Goal: Information Seeking & Learning: Learn about a topic

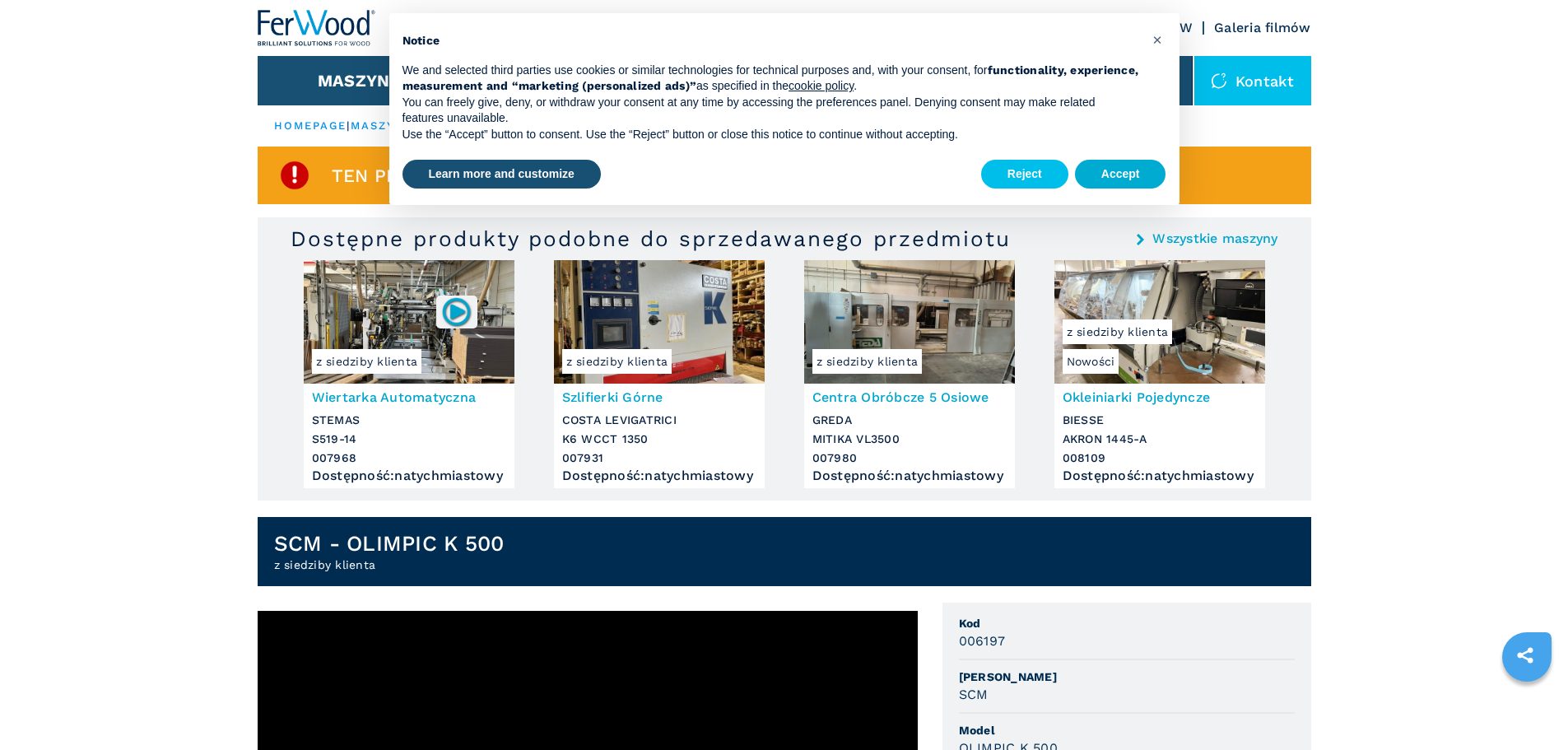
scroll to position [330, 0]
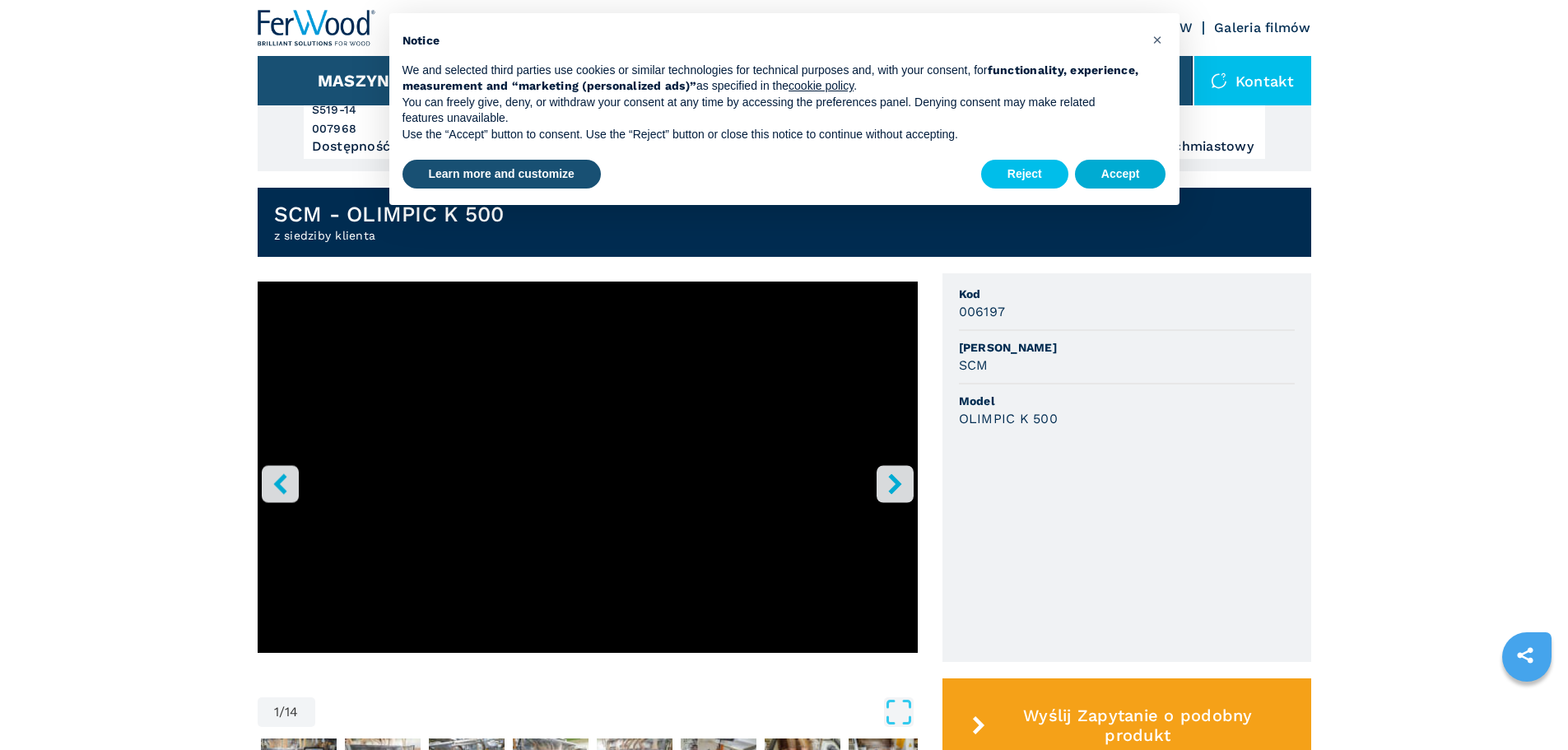
click at [1106, 178] on button "Accept" at bounding box center [1120, 175] width 92 height 29
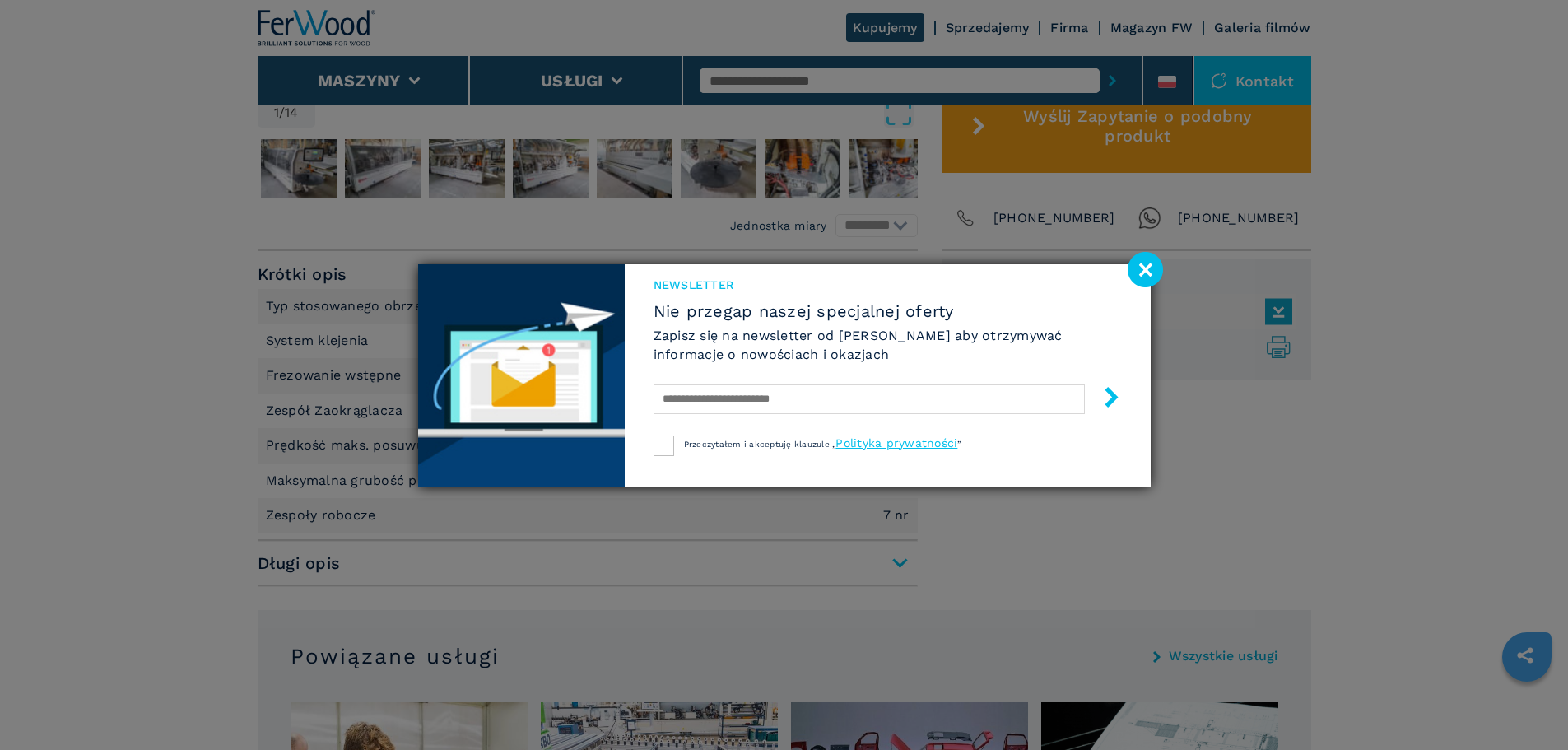
scroll to position [740, 0]
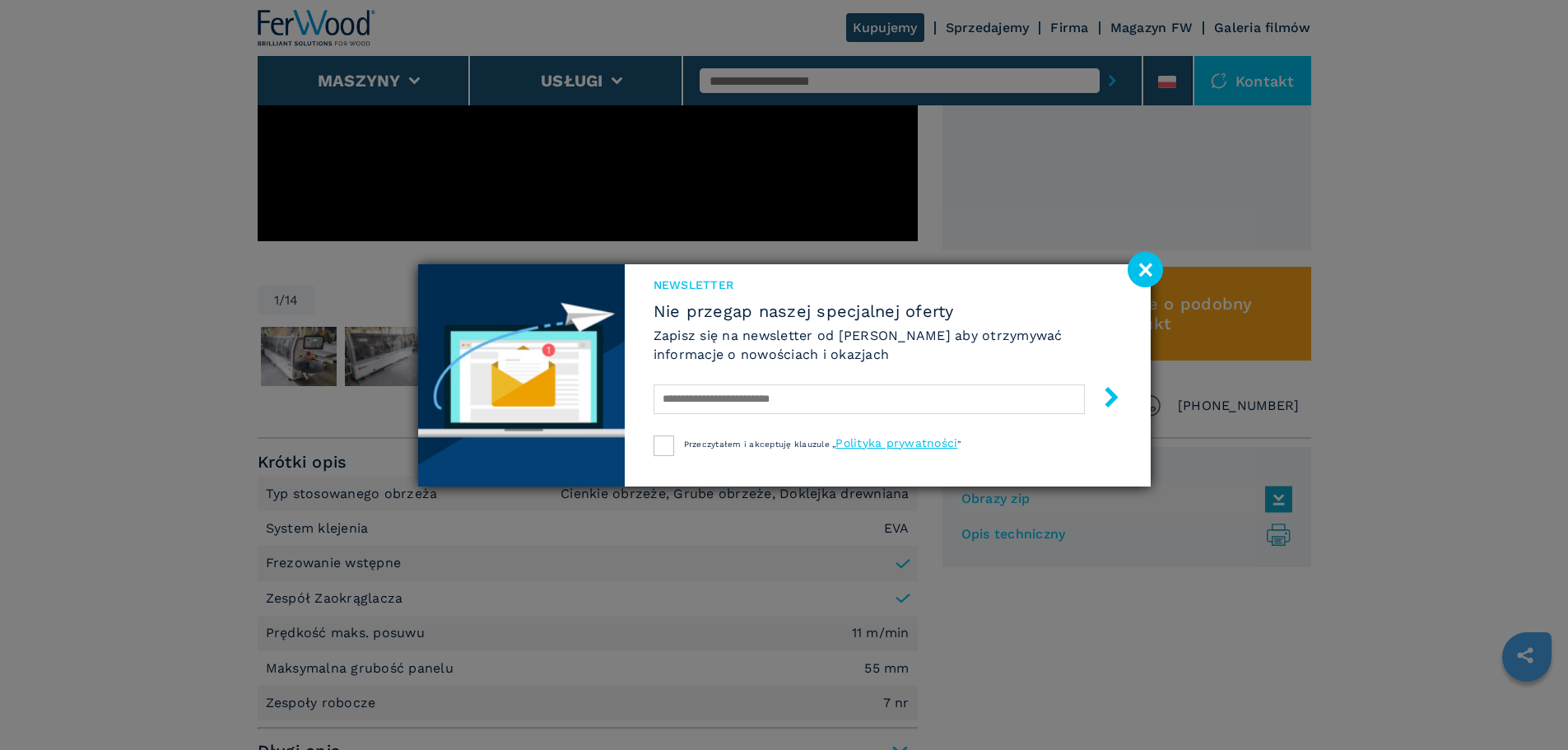
click at [1152, 270] on image at bounding box center [1145, 269] width 35 height 35
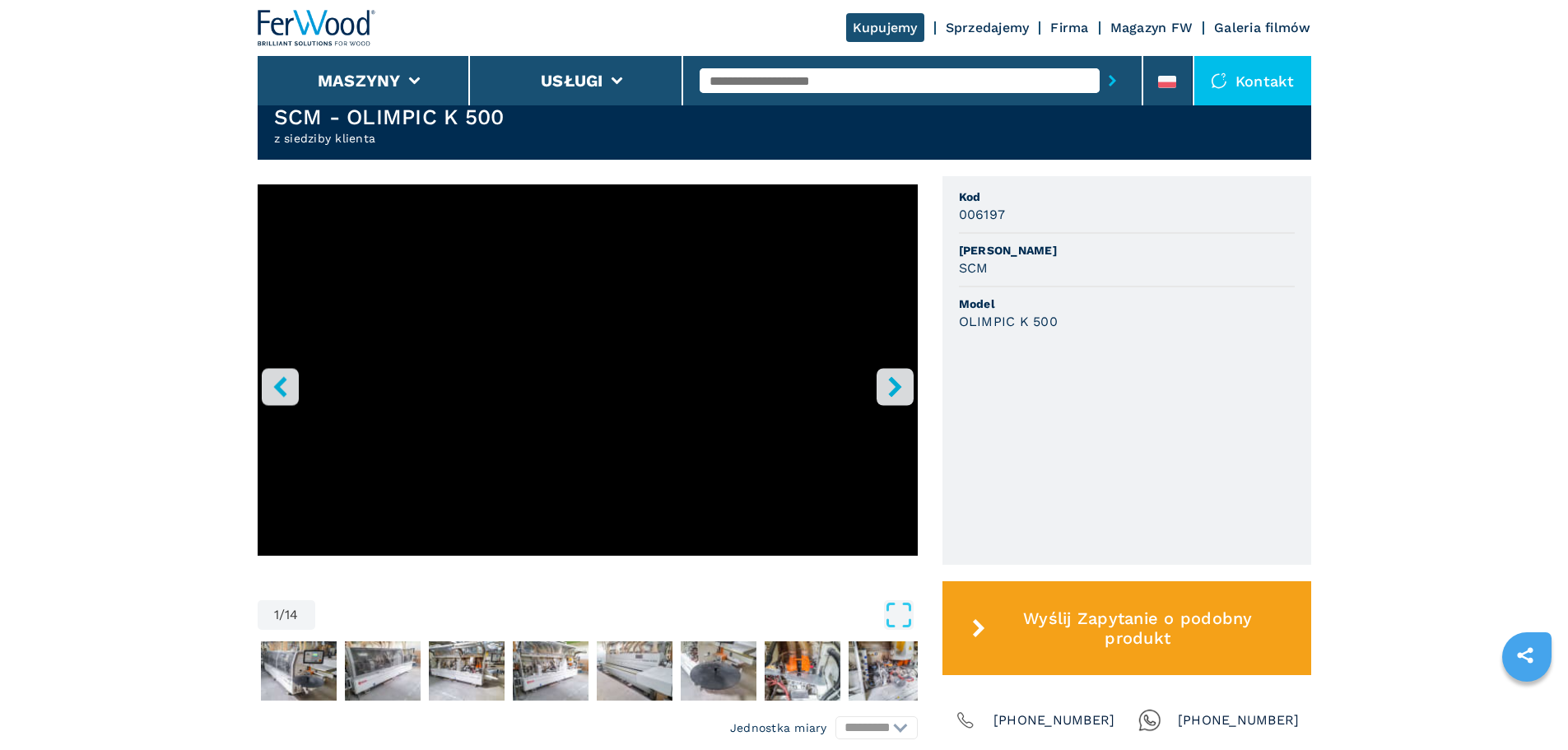
scroll to position [412, 0]
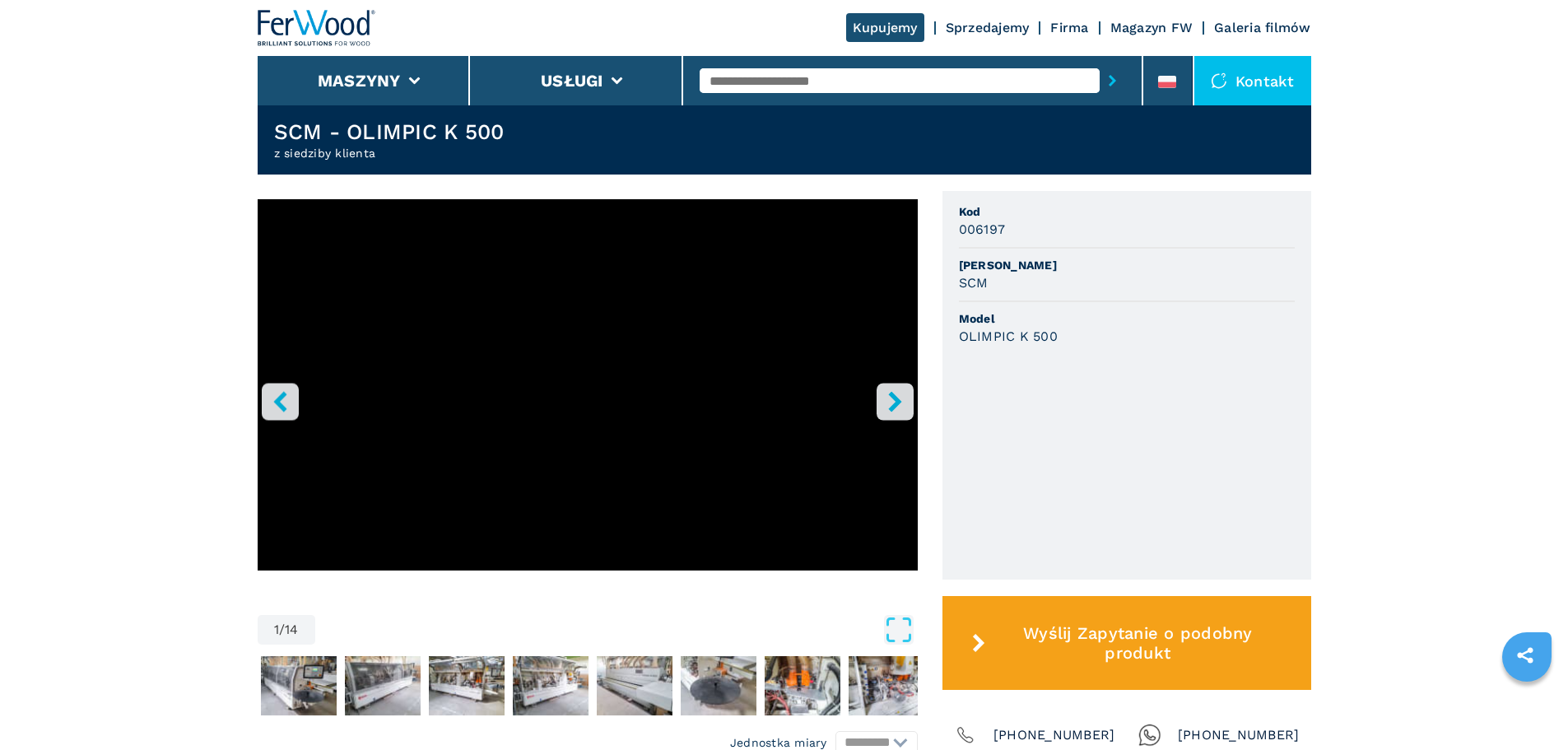
click at [891, 410] on icon "right-button" at bounding box center [894, 401] width 20 height 20
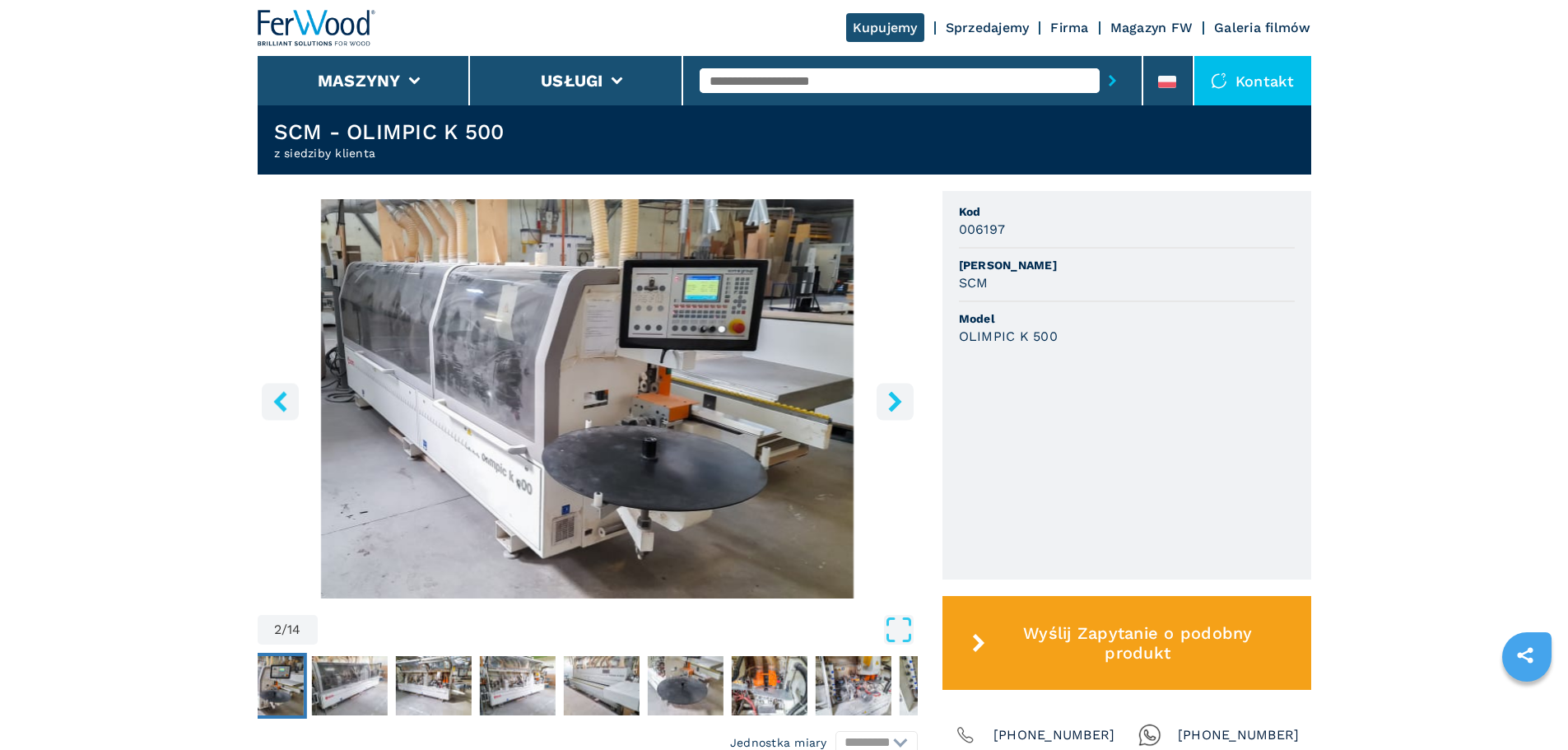
click at [888, 412] on icon "right-button" at bounding box center [894, 401] width 20 height 20
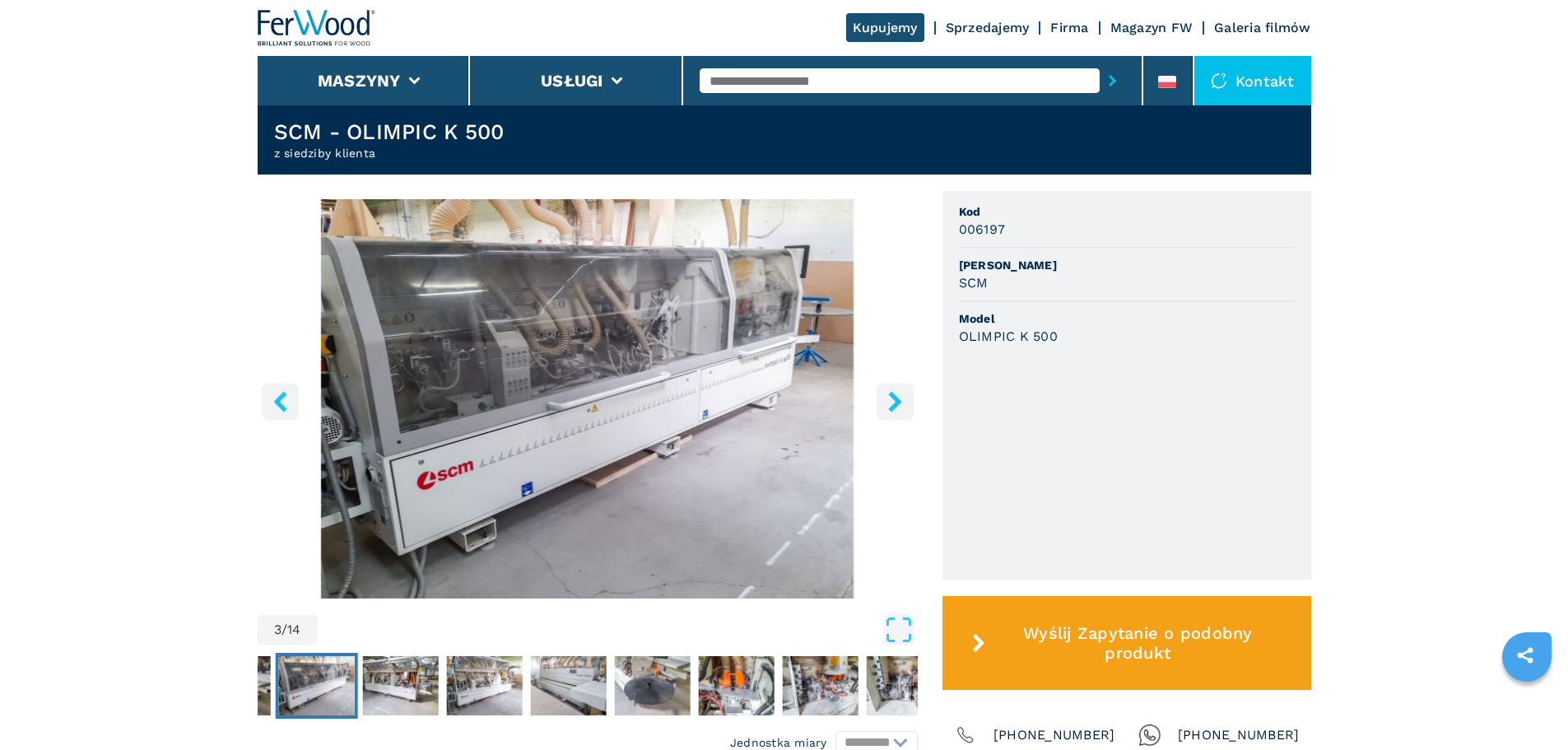
click at [892, 412] on icon "right-button" at bounding box center [894, 401] width 20 height 20
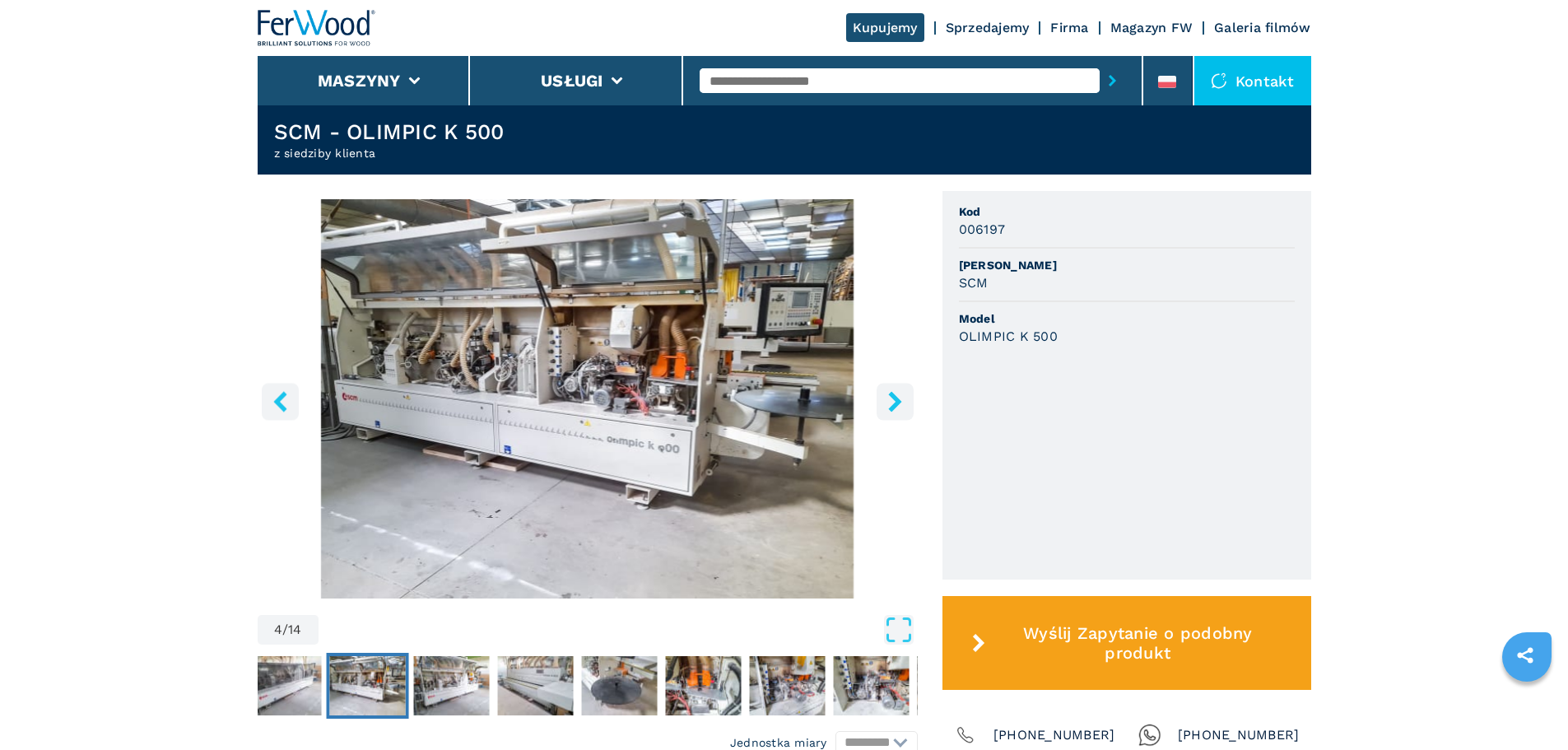
click at [896, 410] on icon "right-button" at bounding box center [895, 401] width 14 height 20
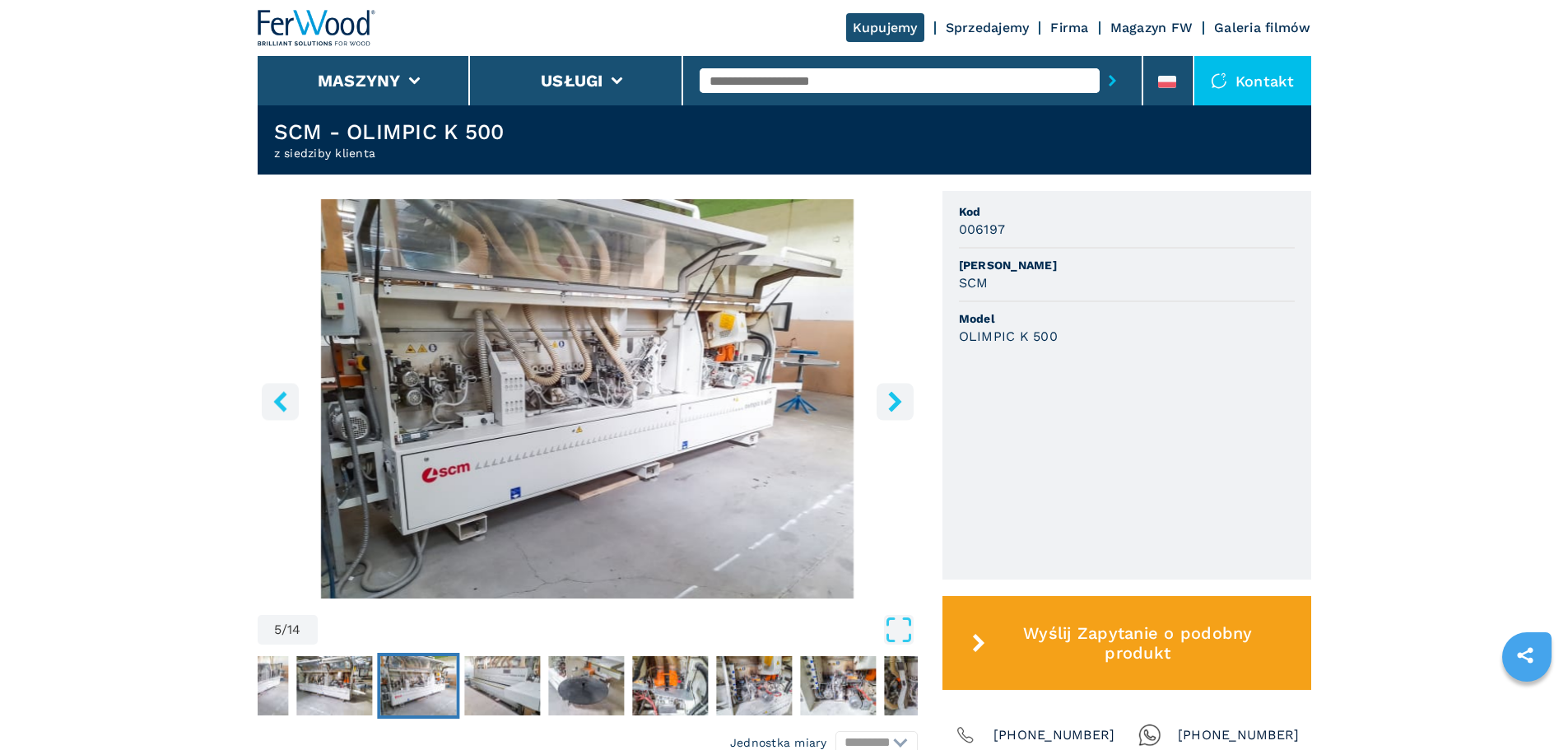
click at [896, 410] on icon "right-button" at bounding box center [895, 401] width 14 height 20
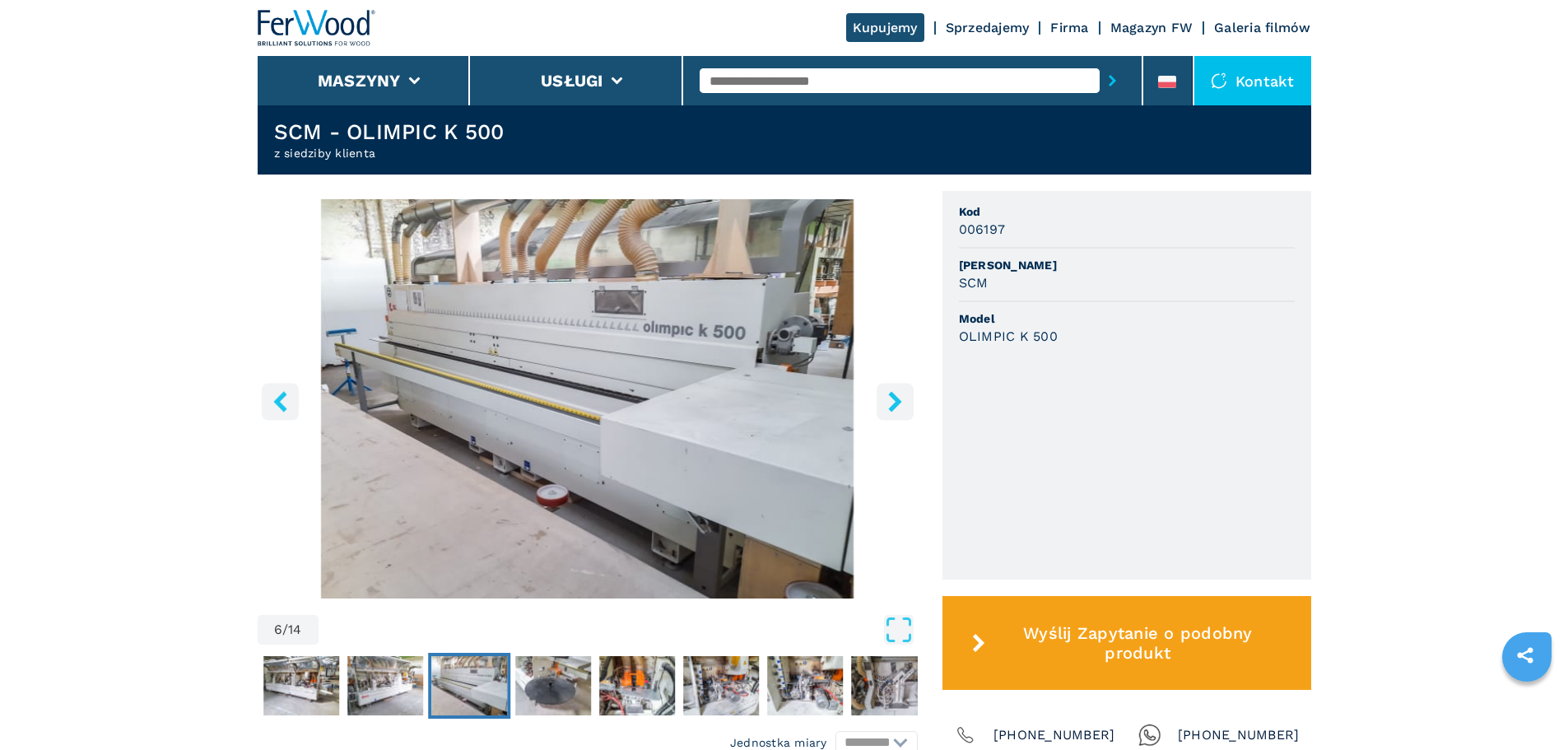
click at [896, 410] on icon "right-button" at bounding box center [895, 401] width 14 height 20
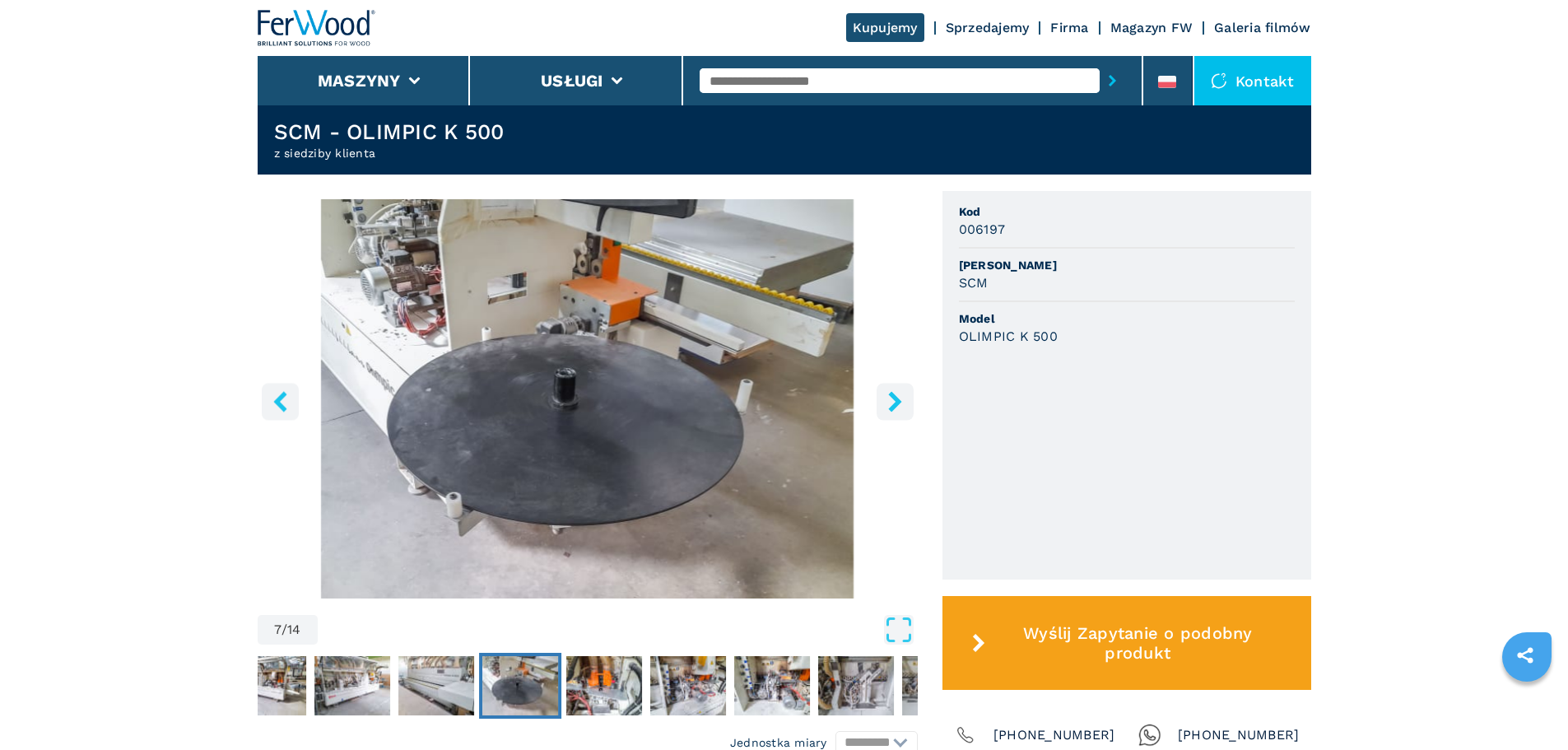
click at [896, 409] on icon "right-button" at bounding box center [895, 401] width 14 height 20
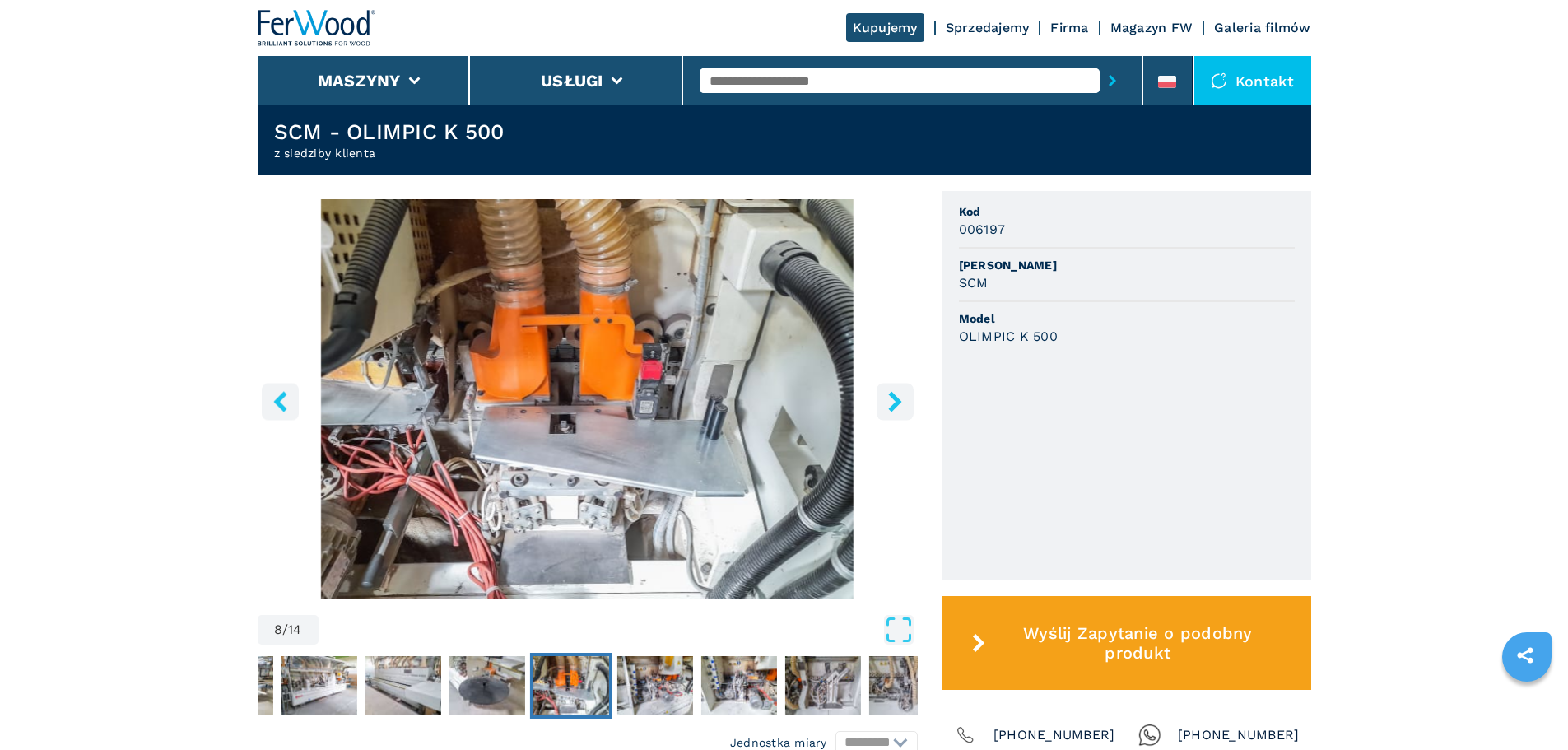
click at [896, 409] on icon "right-button" at bounding box center [895, 401] width 14 height 20
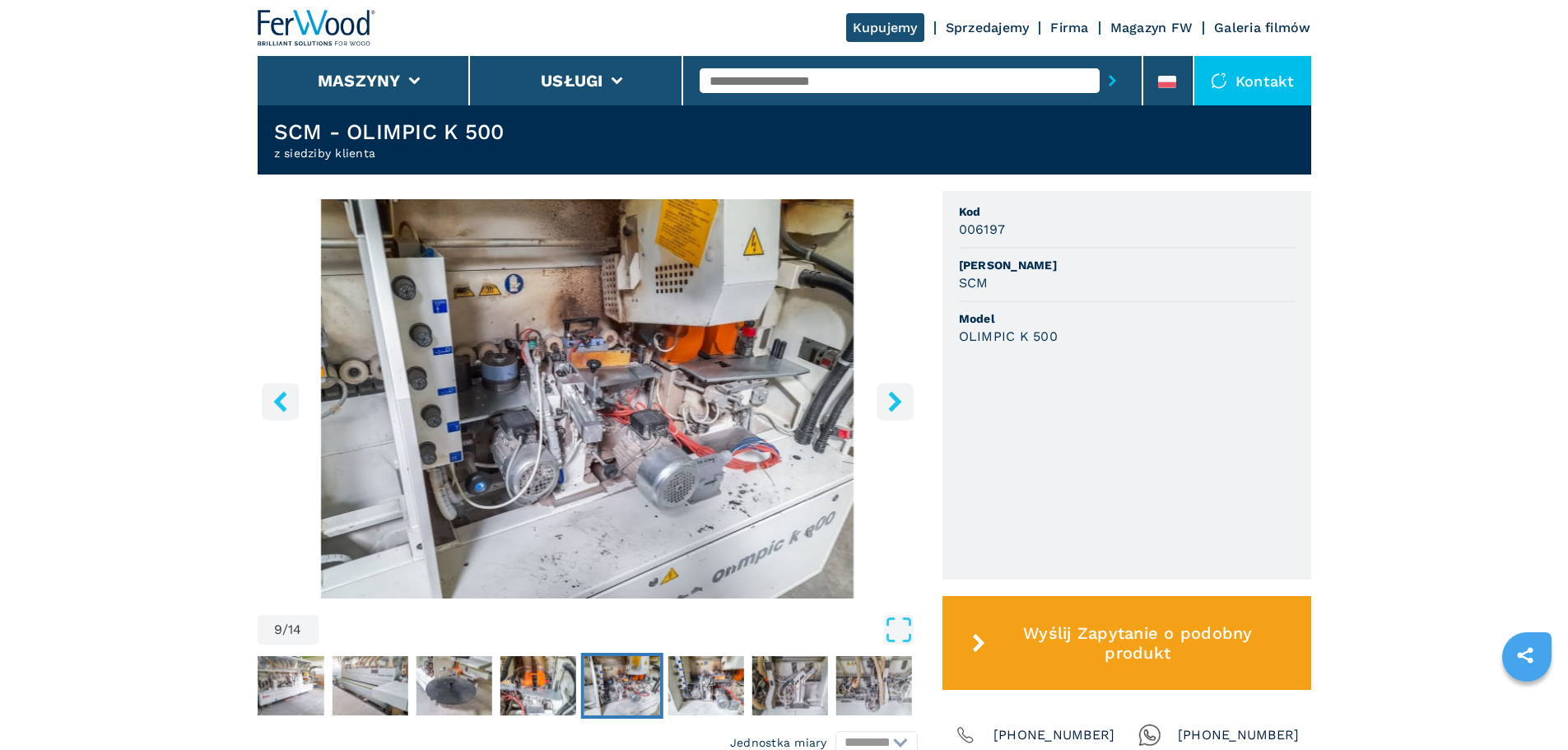
click at [896, 409] on icon "right-button" at bounding box center [895, 401] width 14 height 20
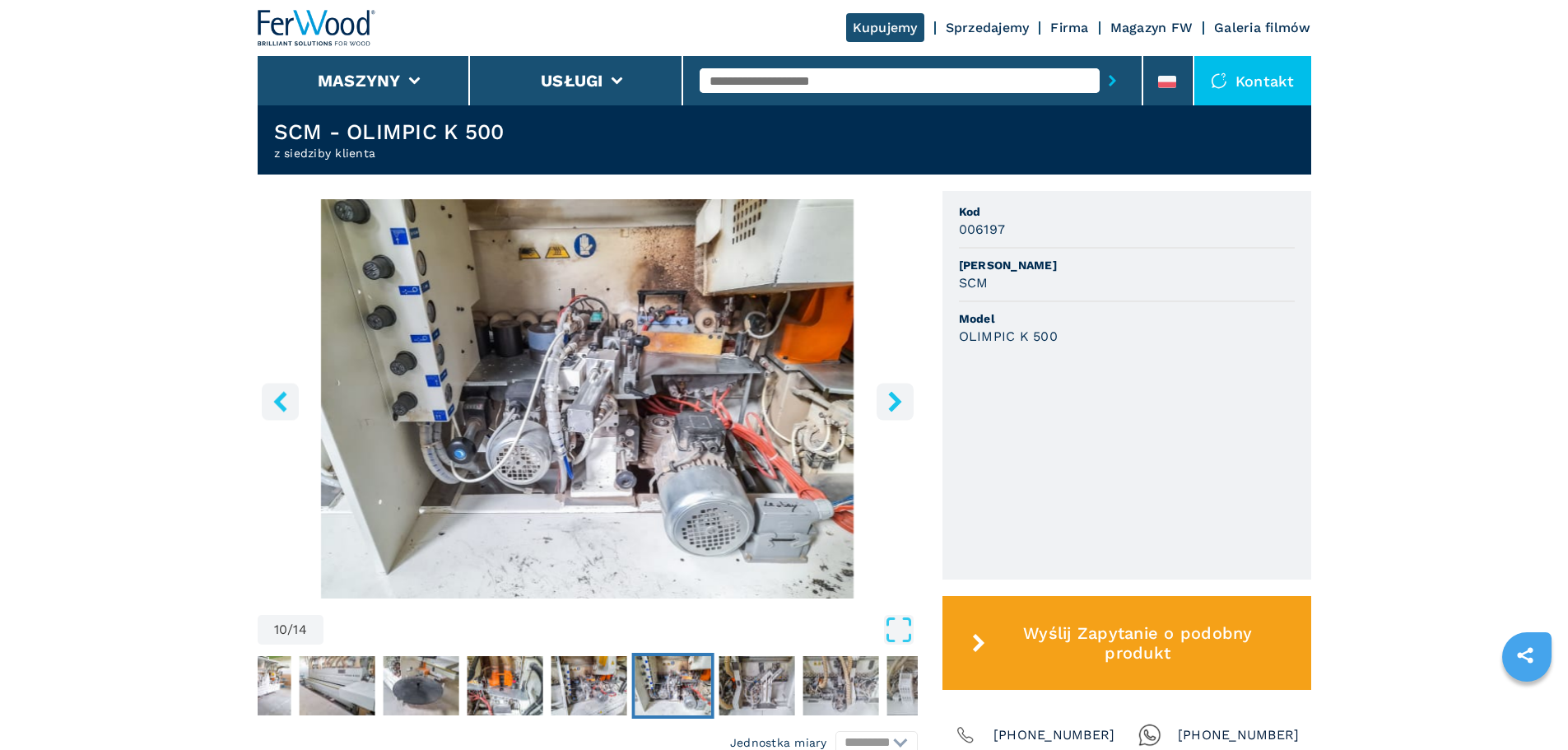
click at [896, 409] on icon "right-button" at bounding box center [895, 401] width 14 height 20
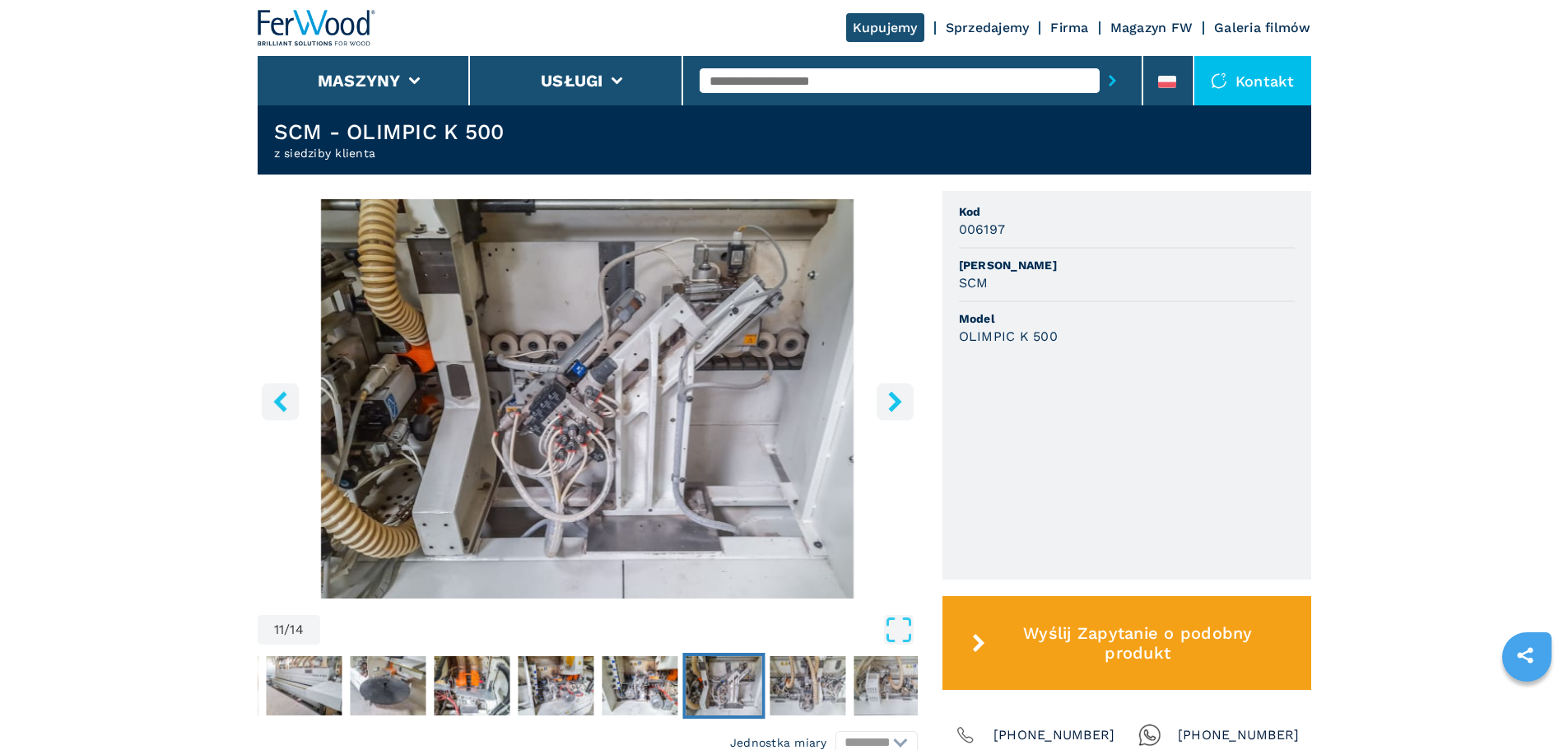
click at [896, 409] on icon "right-button" at bounding box center [895, 401] width 14 height 20
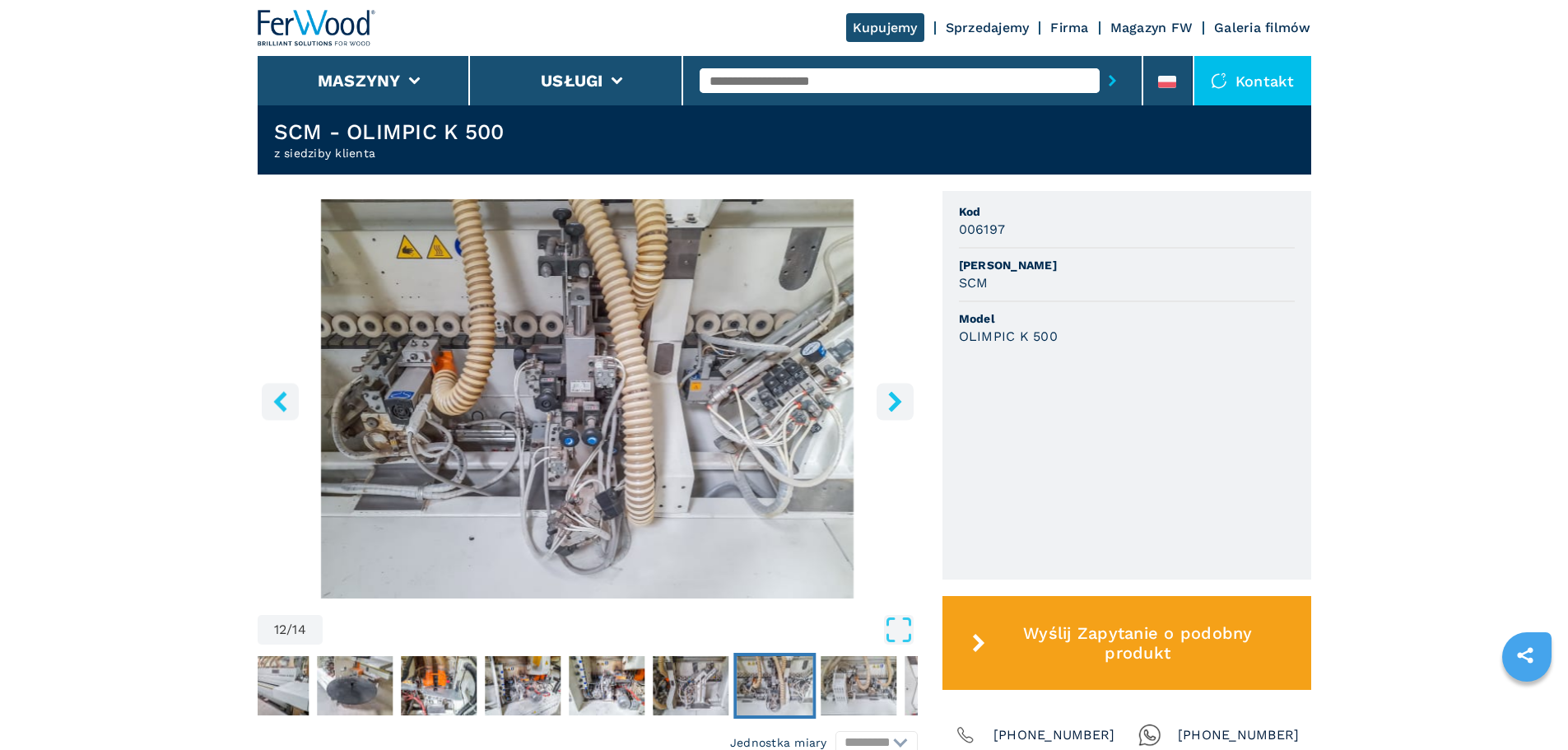
click at [896, 409] on icon "right-button" at bounding box center [895, 401] width 14 height 20
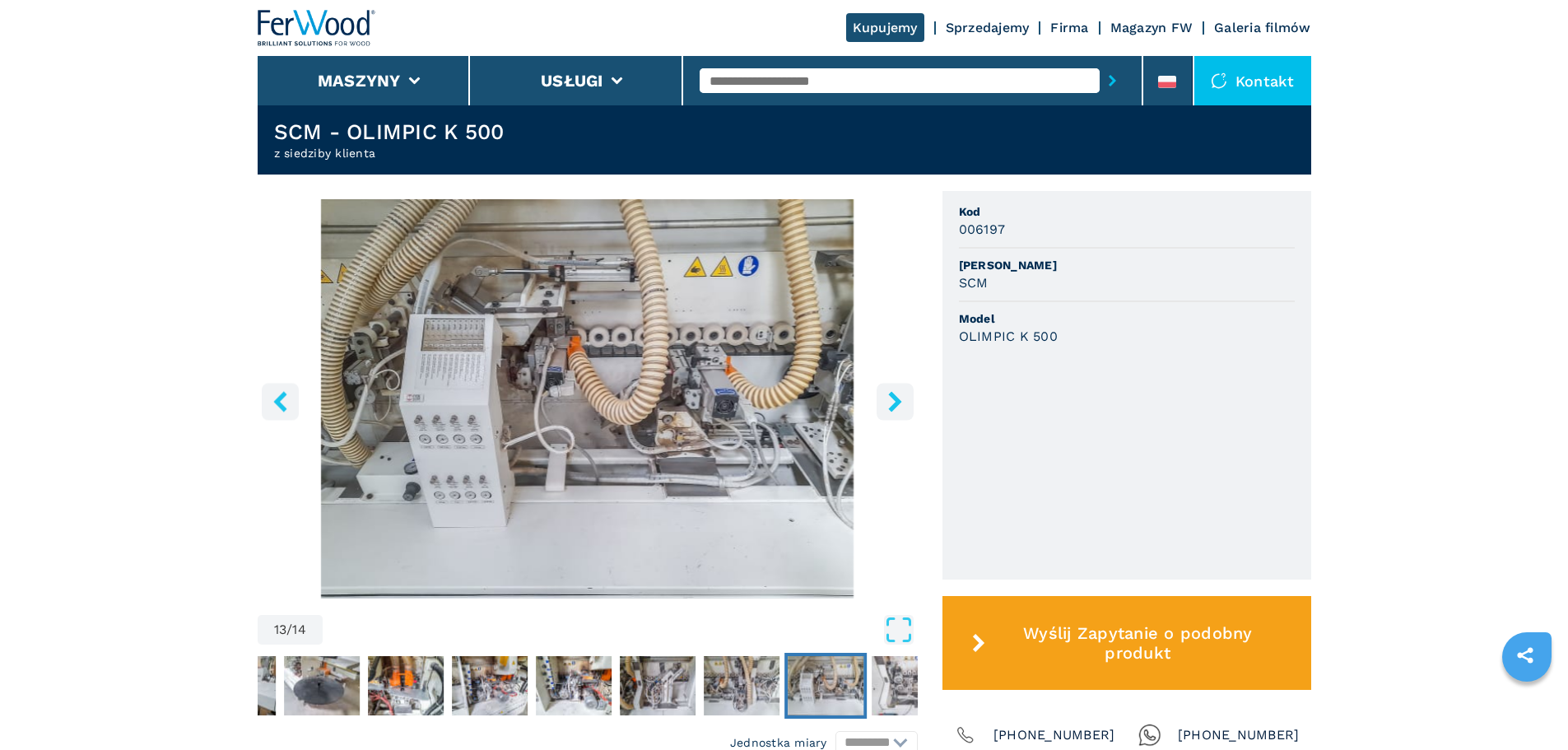
click at [896, 409] on icon "right-button" at bounding box center [895, 401] width 14 height 20
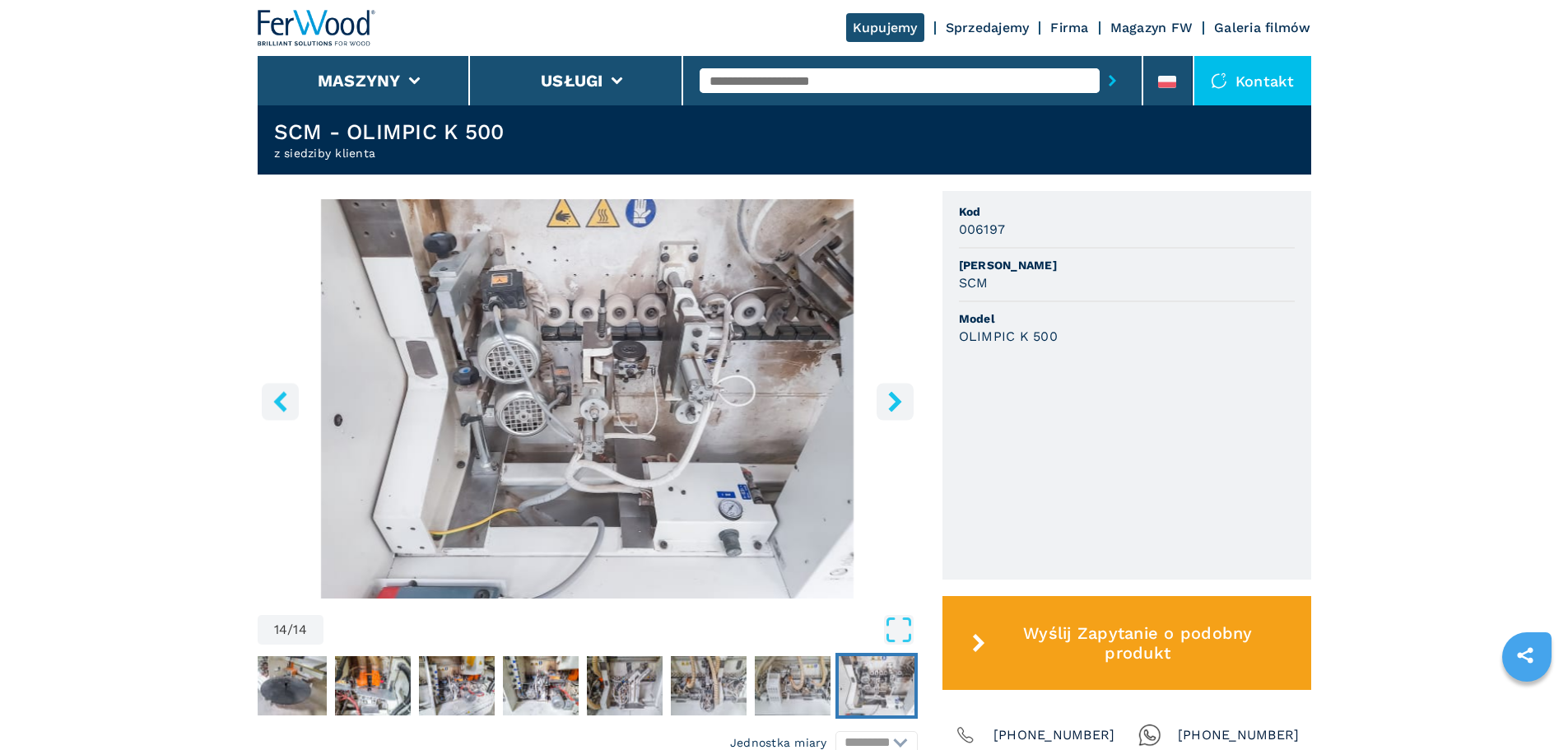
click at [896, 409] on icon "right-button" at bounding box center [895, 401] width 14 height 20
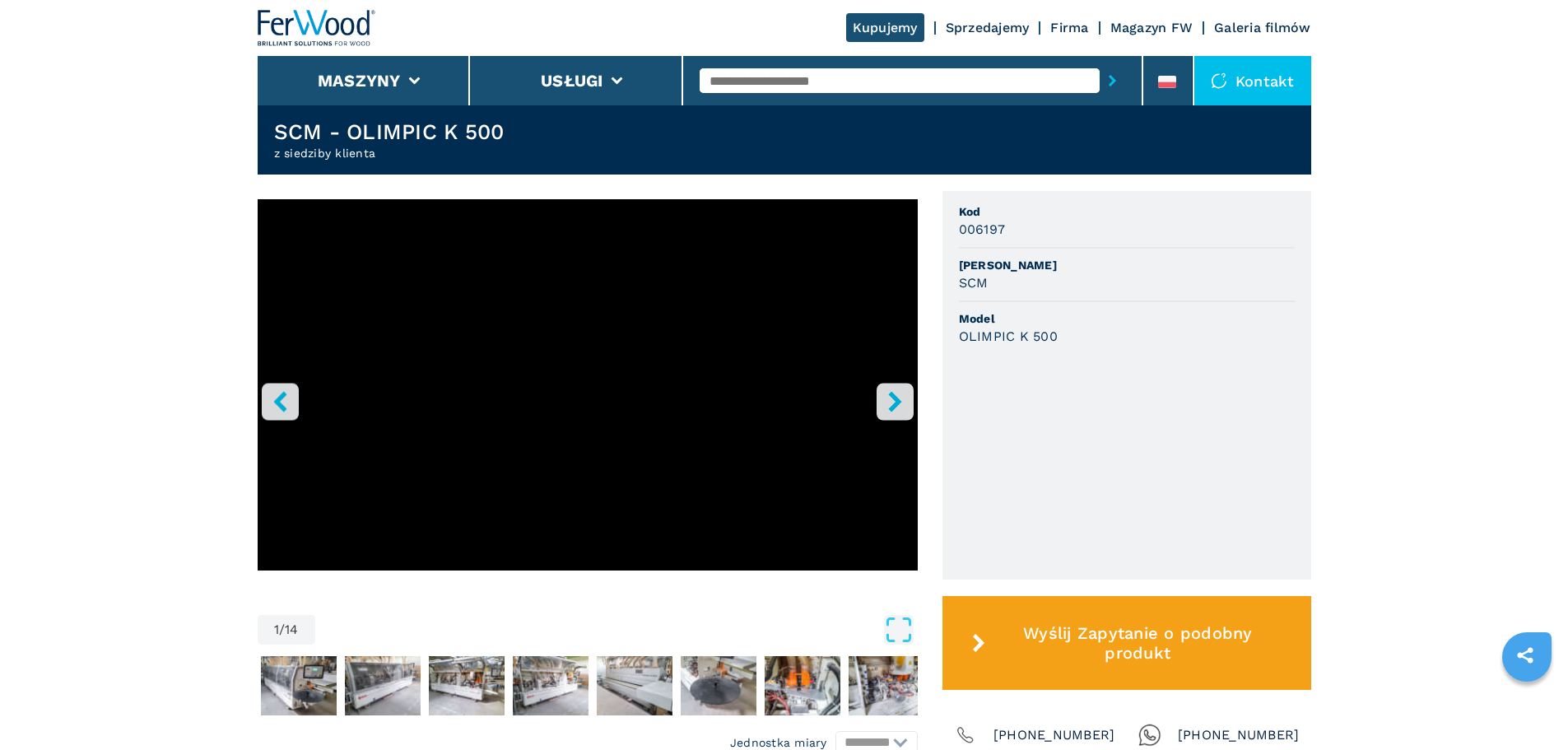
click at [277, 409] on icon "left-button" at bounding box center [280, 401] width 14 height 20
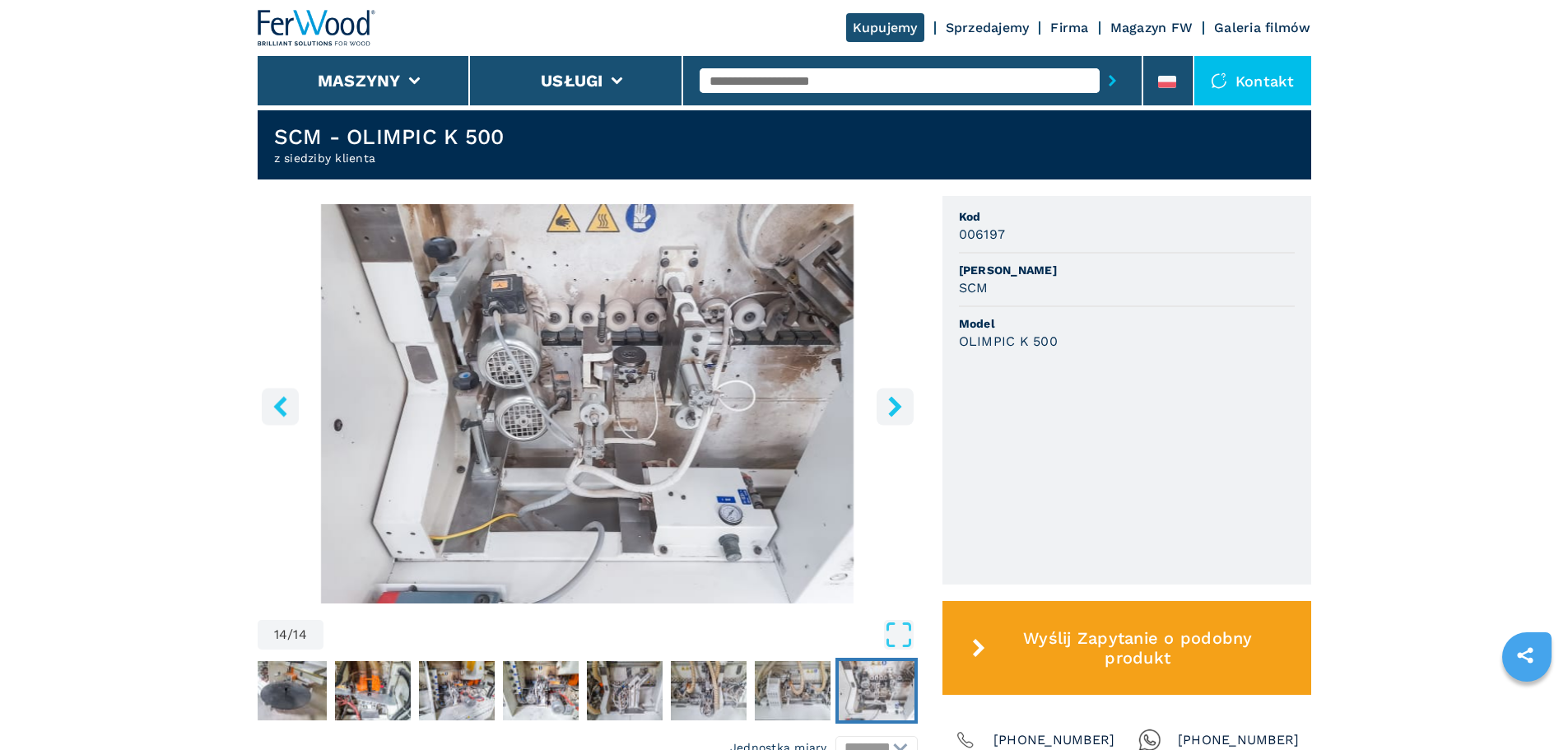
scroll to position [239, 0]
